Goal: Task Accomplishment & Management: Manage account settings

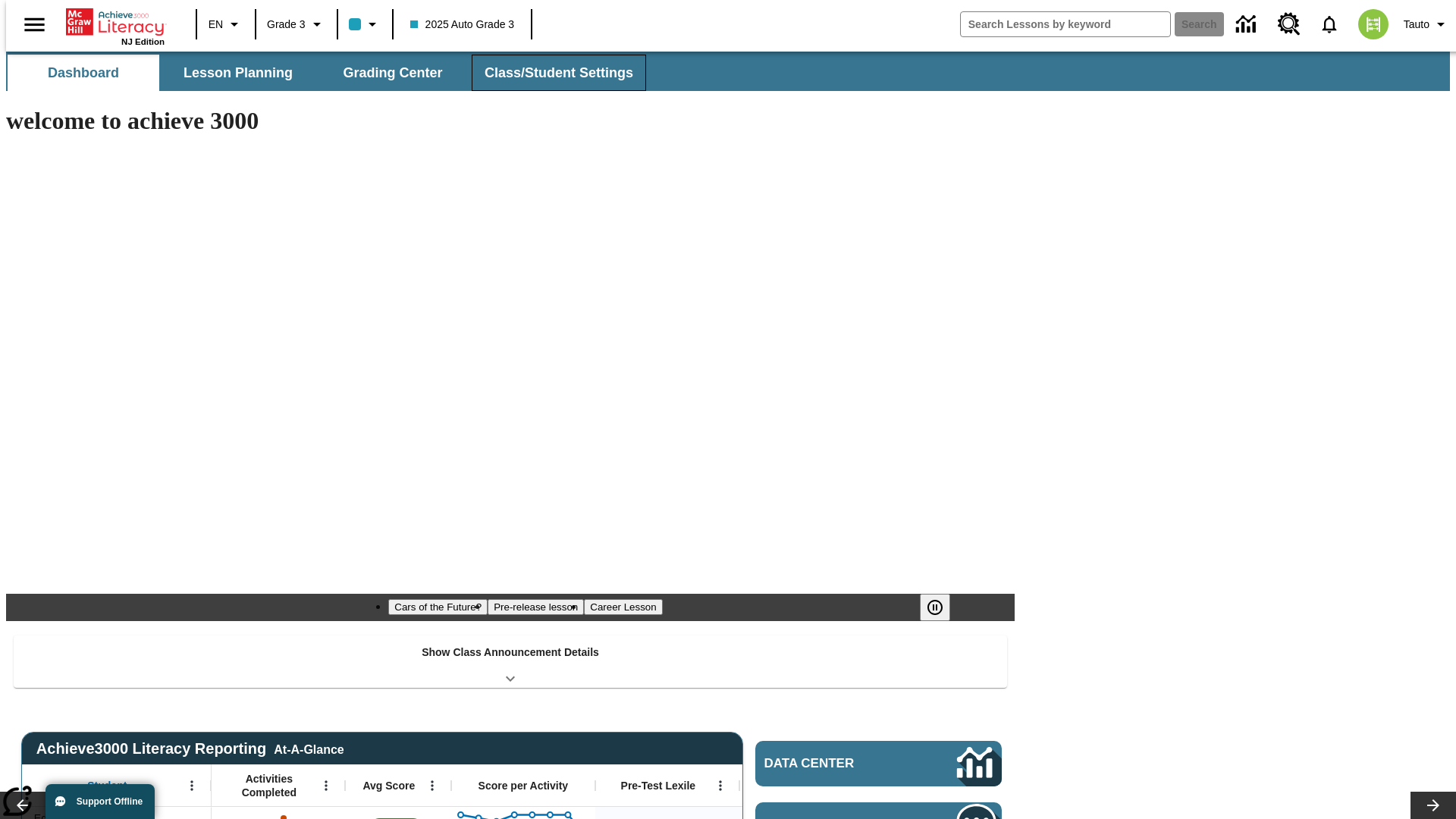
click at [550, 73] on span "Class/Student Settings" at bounding box center [559, 73] width 149 height 18
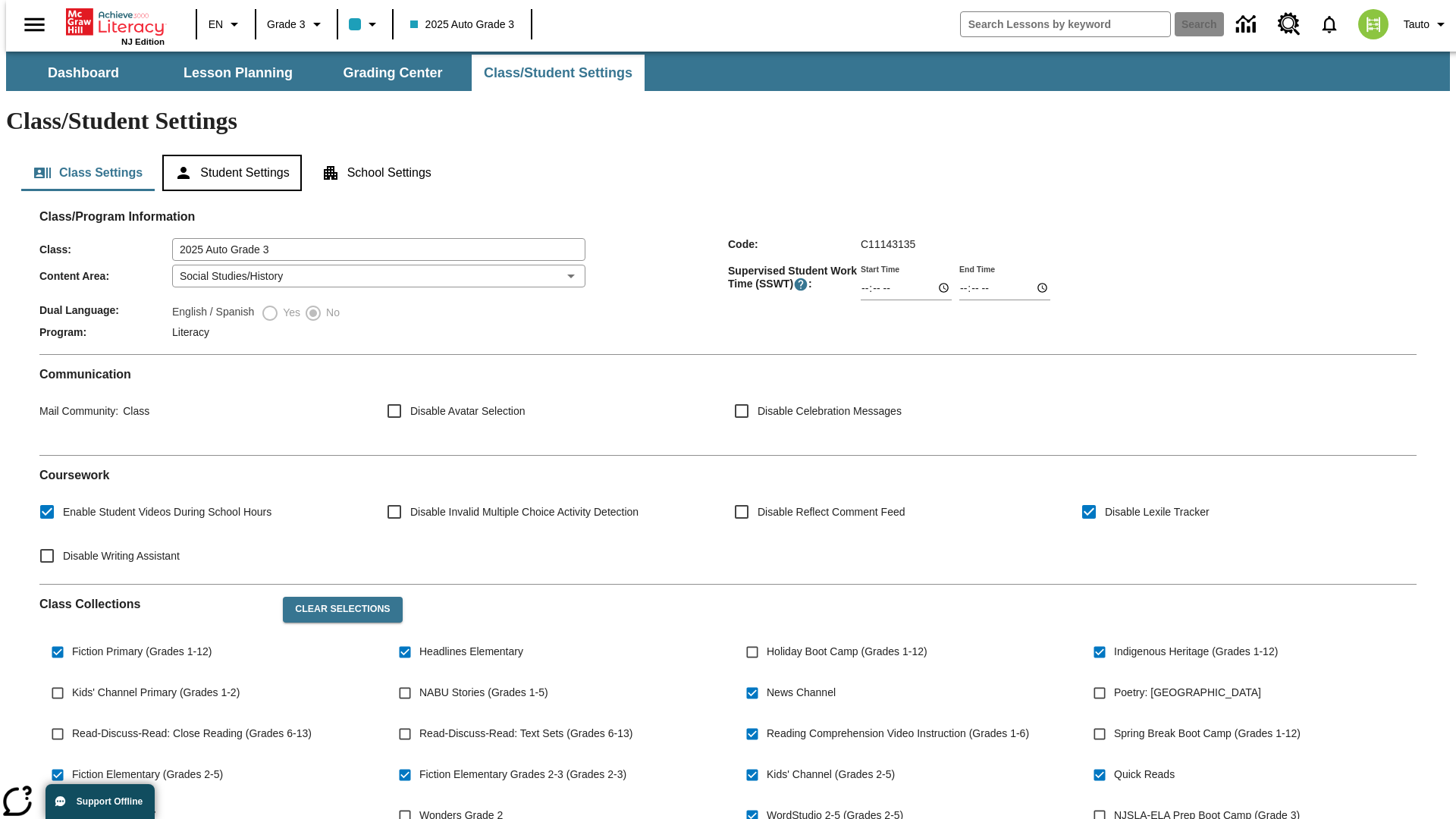
click at [229, 154] on button "Student Settings" at bounding box center [232, 173] width 139 height 37
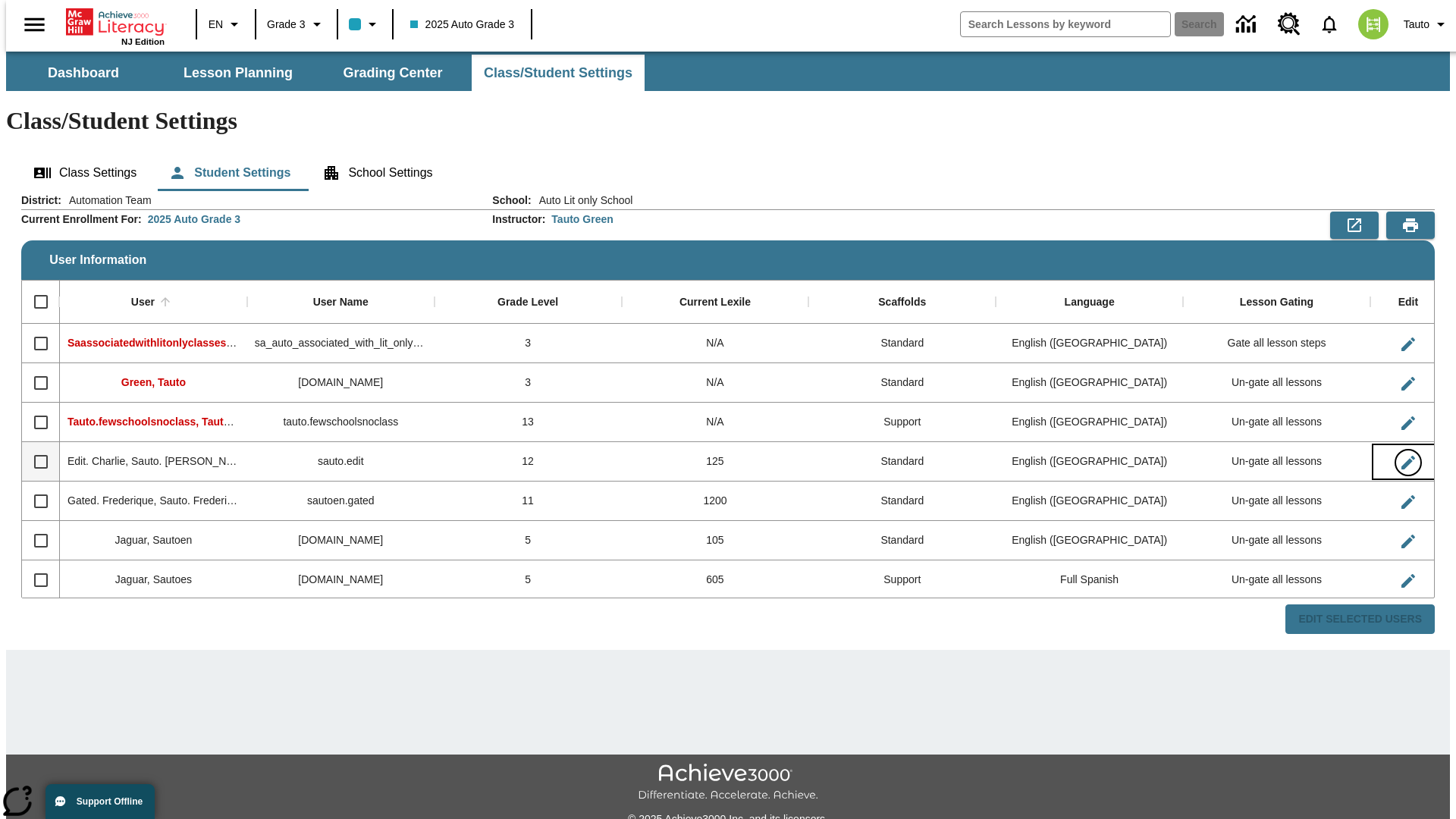
click at [1402, 455] on icon "Edit User" at bounding box center [1409, 462] width 14 height 14
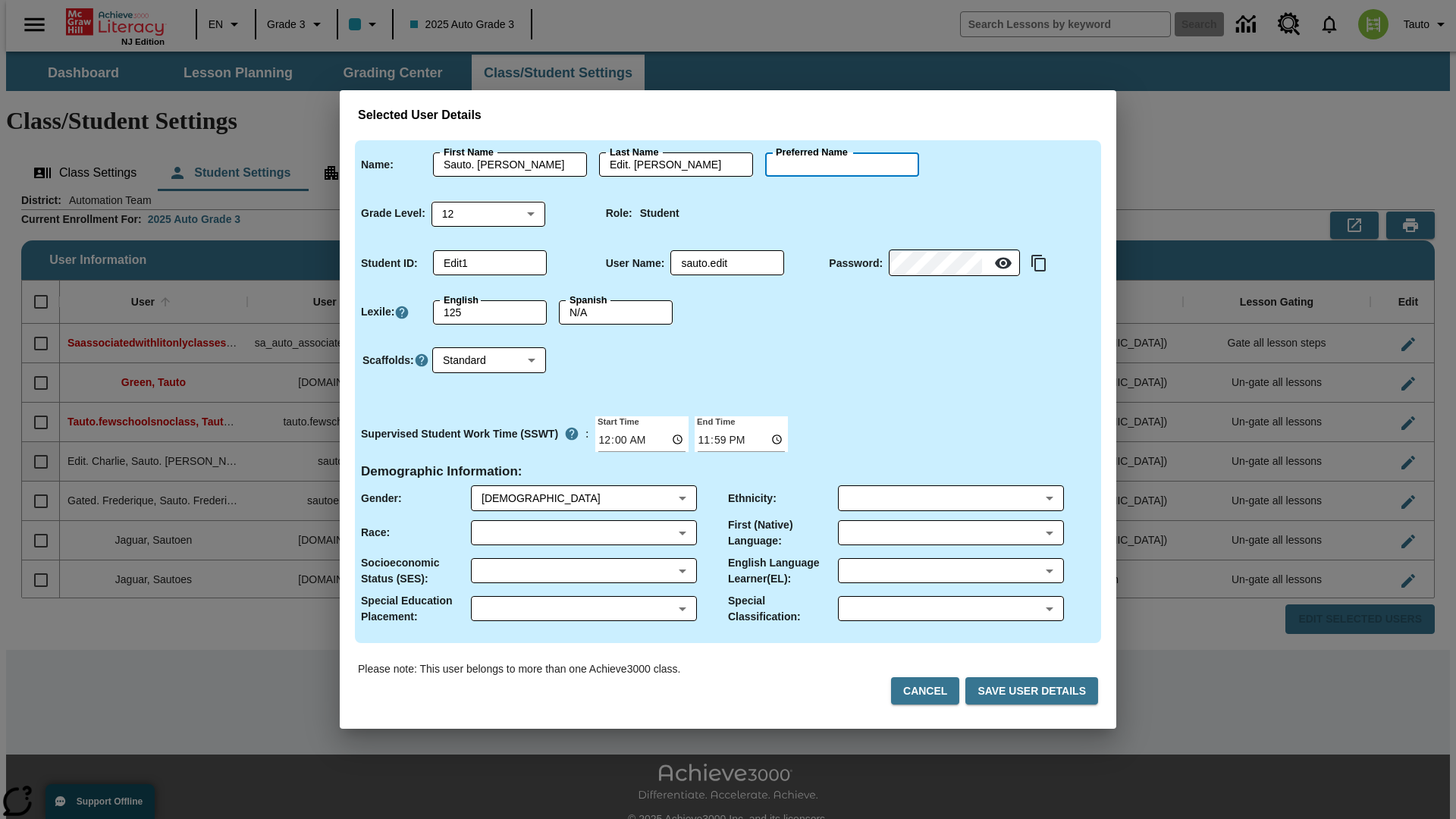
type input "[PERSON_NAME]"
click at [932, 691] on button "Cancel" at bounding box center [925, 691] width 68 height 28
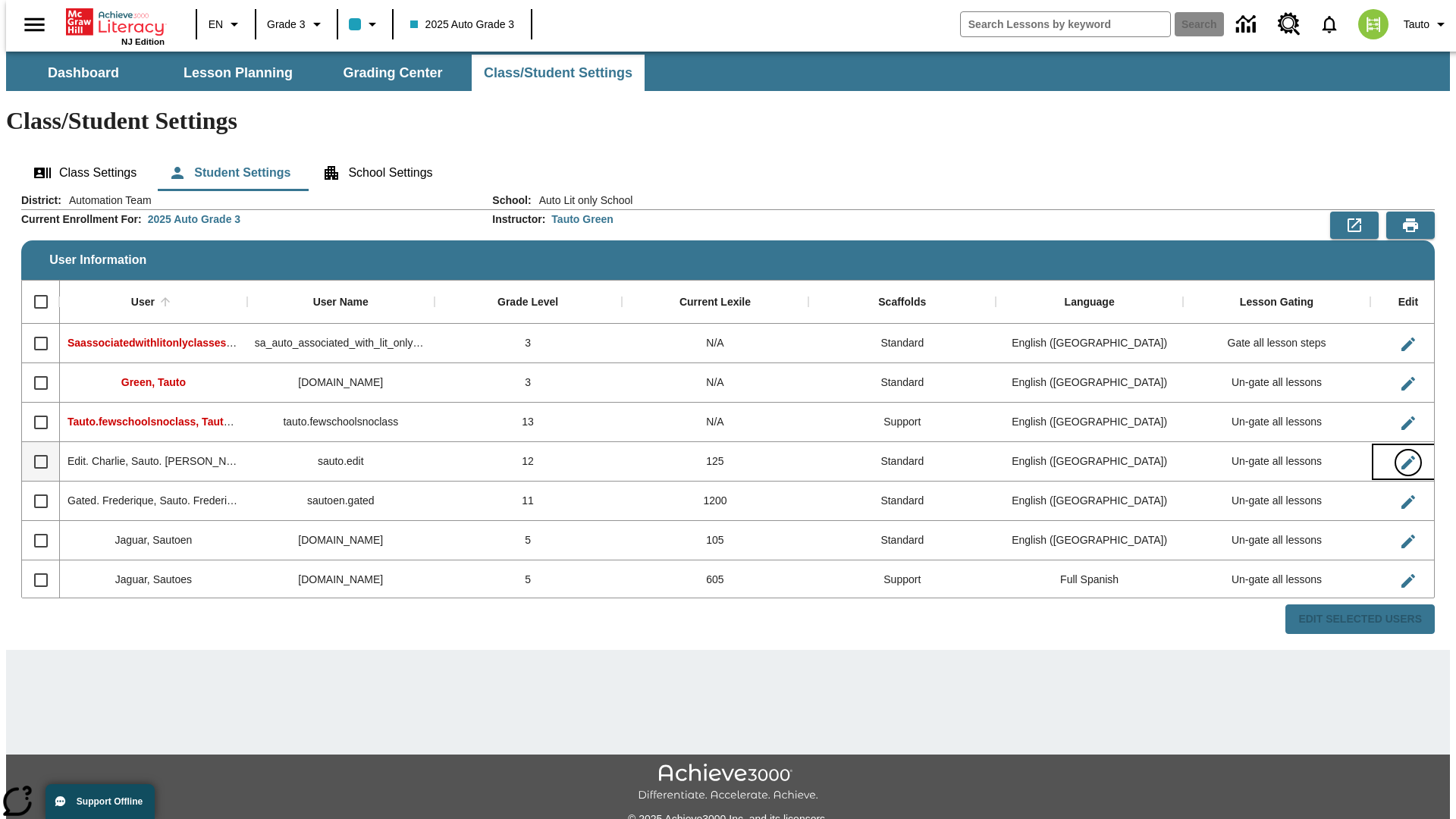
click at [1402, 455] on icon "Edit User" at bounding box center [1409, 462] width 14 height 14
